Goal: Task Accomplishment & Management: Use online tool/utility

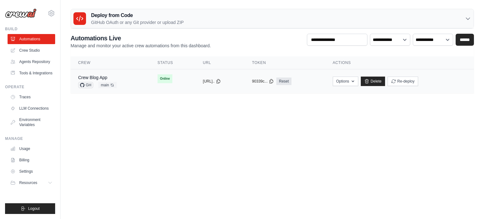
click at [203, 82] on div "copied" at bounding box center [210, 79] width 14 height 8
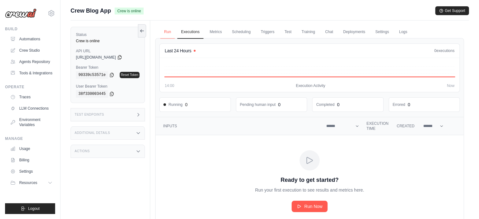
click at [167, 34] on link "Run" at bounding box center [167, 32] width 14 height 13
click at [166, 30] on link "Run" at bounding box center [167, 32] width 14 height 13
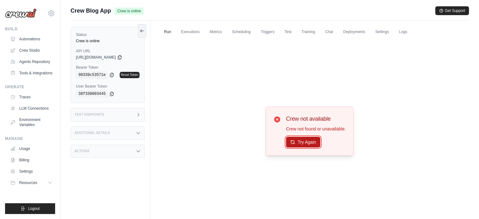
click at [304, 141] on button "Try Again" at bounding box center [303, 142] width 34 height 11
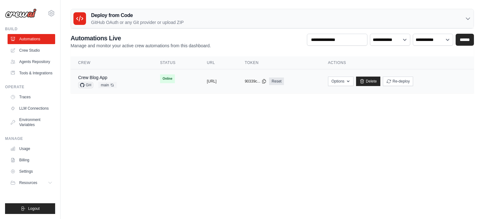
click at [237, 85] on td "copied https://crew-blog-app-24f6ec7a-e442" at bounding box center [218, 81] width 38 height 24
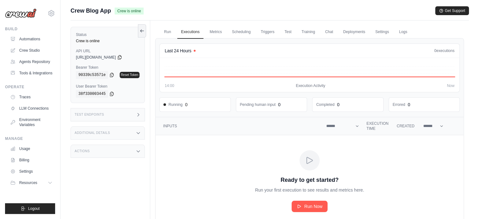
scroll to position [26, 0]
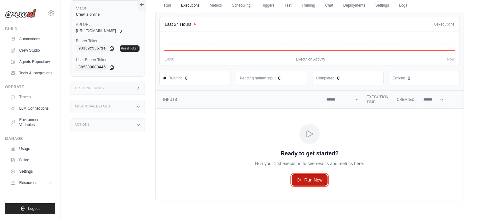
click at [310, 178] on span "Run Now" at bounding box center [313, 180] width 18 height 6
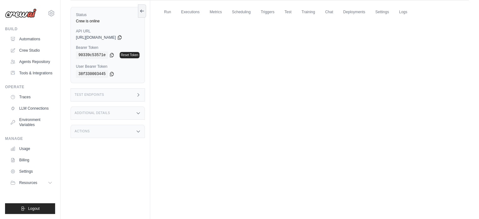
scroll to position [18, 0]
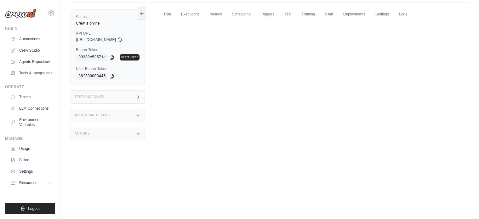
click at [128, 98] on div "Test Endpoints" at bounding box center [108, 96] width 74 height 13
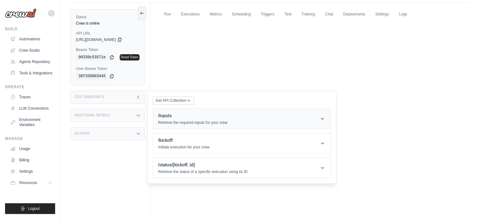
click at [164, 115] on h1 "/inputs" at bounding box center [192, 115] width 69 height 6
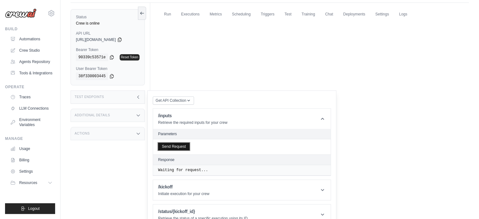
click at [180, 148] on button "Send Request" at bounding box center [173, 147] width 31 height 8
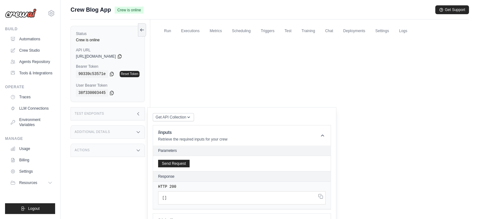
scroll to position [0, 0]
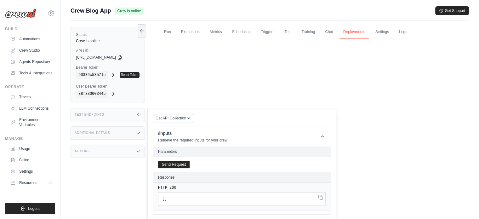
click at [348, 33] on link "Deployments" at bounding box center [354, 32] width 30 height 13
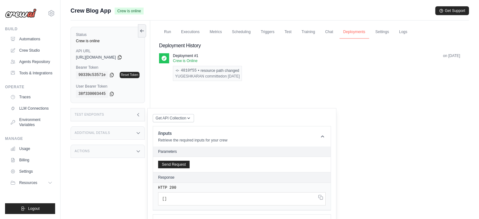
click at [351, 33] on link "Deployments" at bounding box center [354, 32] width 30 height 13
click at [395, 30] on link "Logs" at bounding box center [403, 32] width 16 height 13
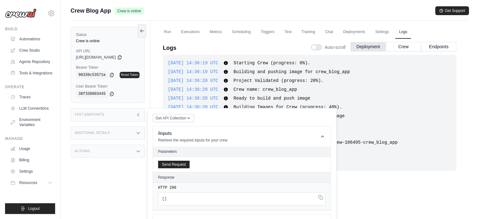
scroll to position [45, 0]
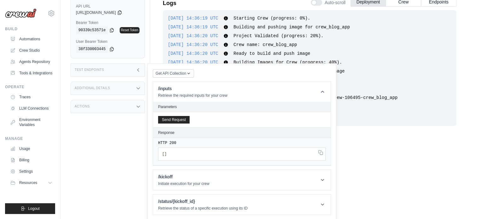
click at [133, 70] on div "Test Endpoints" at bounding box center [108, 69] width 74 height 13
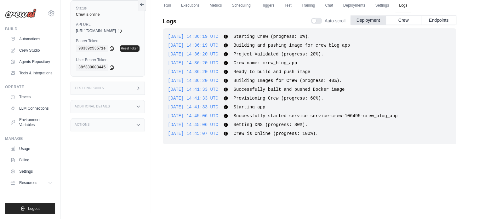
scroll to position [0, 0]
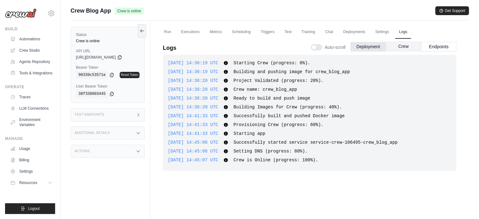
click at [400, 45] on button "Crew" at bounding box center [403, 46] width 35 height 9
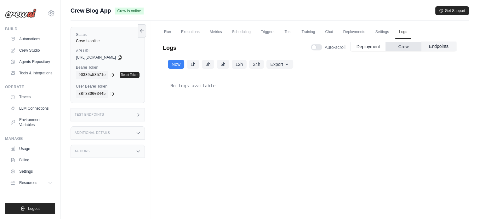
click at [435, 45] on button "Endpoints" at bounding box center [438, 46] width 35 height 9
click at [170, 34] on link "Run" at bounding box center [167, 32] width 14 height 13
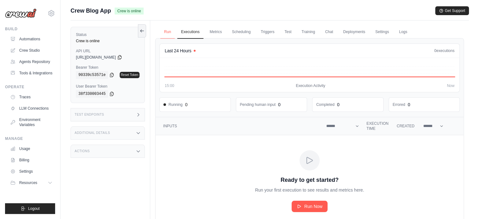
click at [172, 32] on link "Run" at bounding box center [167, 32] width 14 height 13
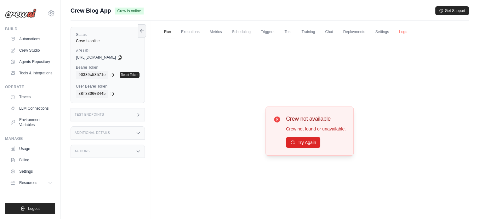
click at [402, 29] on link "Logs" at bounding box center [403, 32] width 16 height 13
